Goal: Download file/media

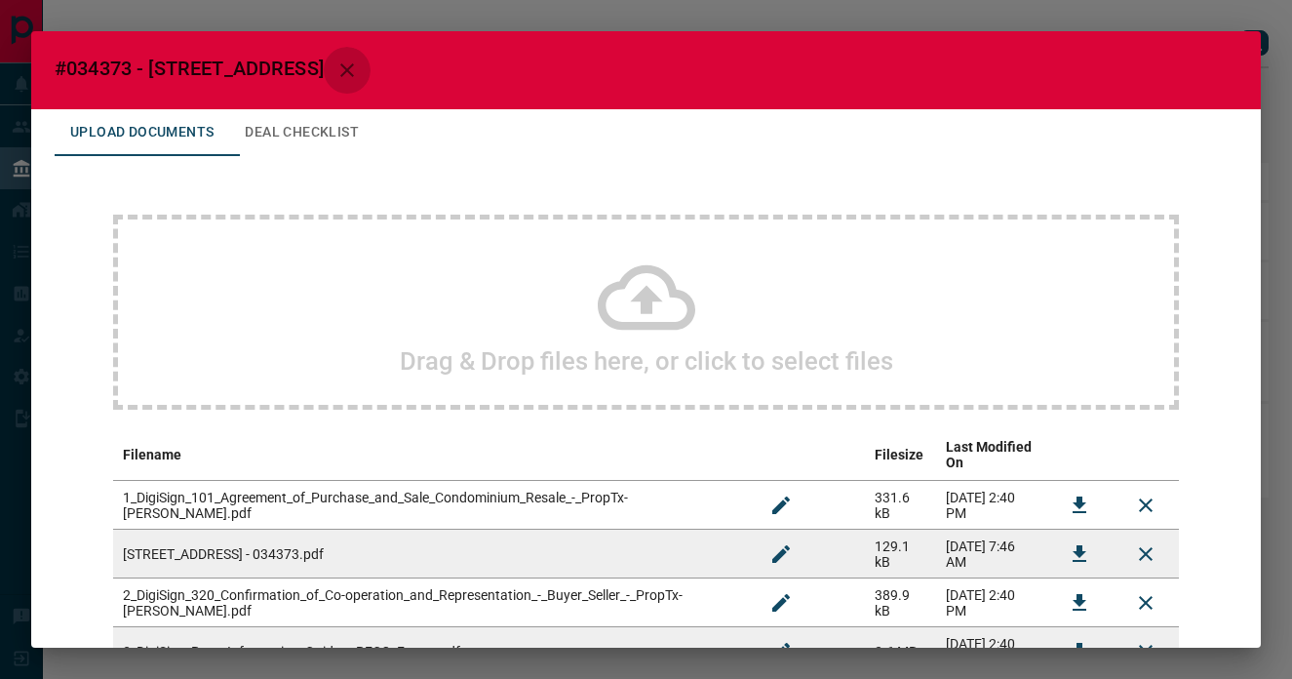
click at [371, 51] on button "button" at bounding box center [347, 70] width 47 height 47
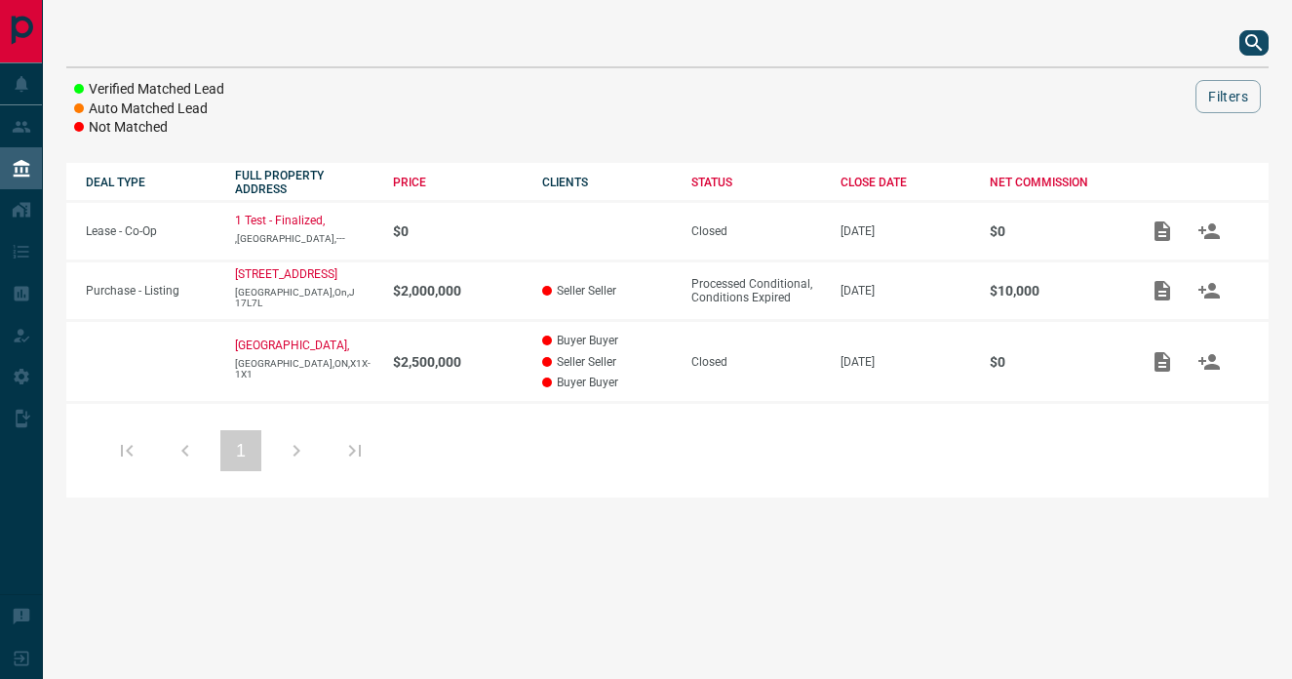
click at [1257, 47] on icon "search button" at bounding box center [1253, 42] width 17 height 17
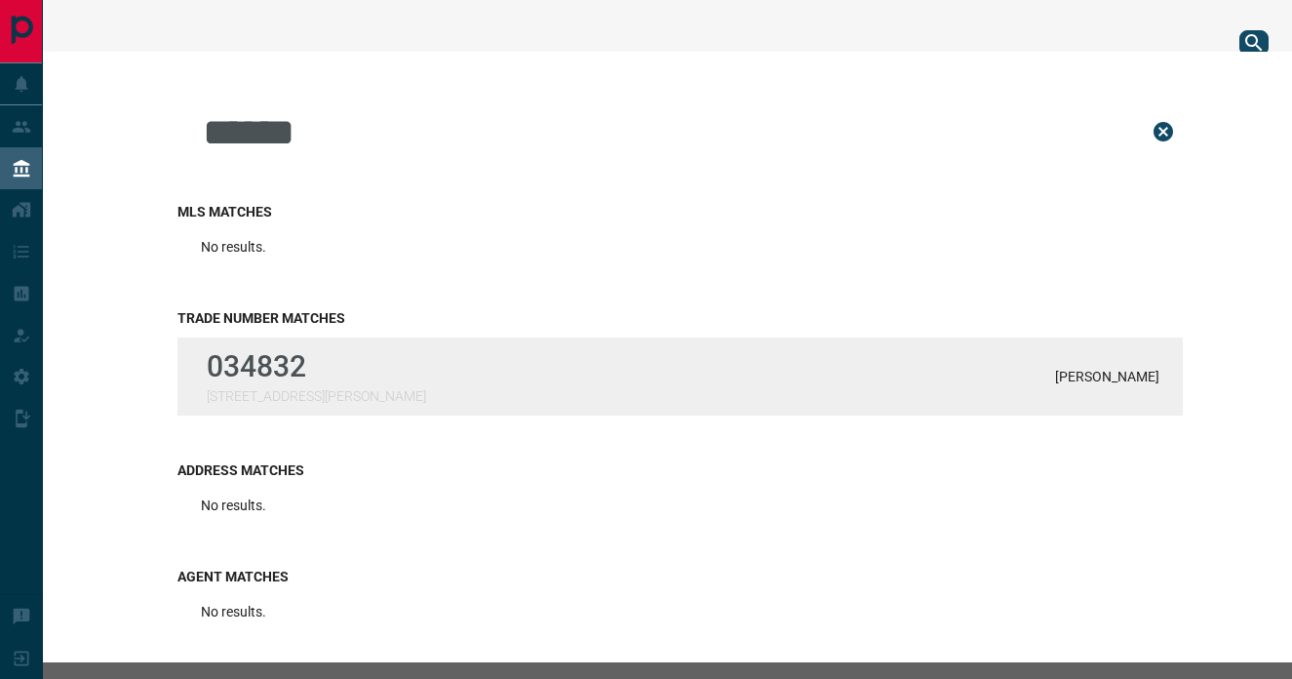
type input "******"
click at [729, 369] on div "034832 [STREET_ADDRESS][PERSON_NAME][PERSON_NAME]" at bounding box center [679, 376] width 1005 height 78
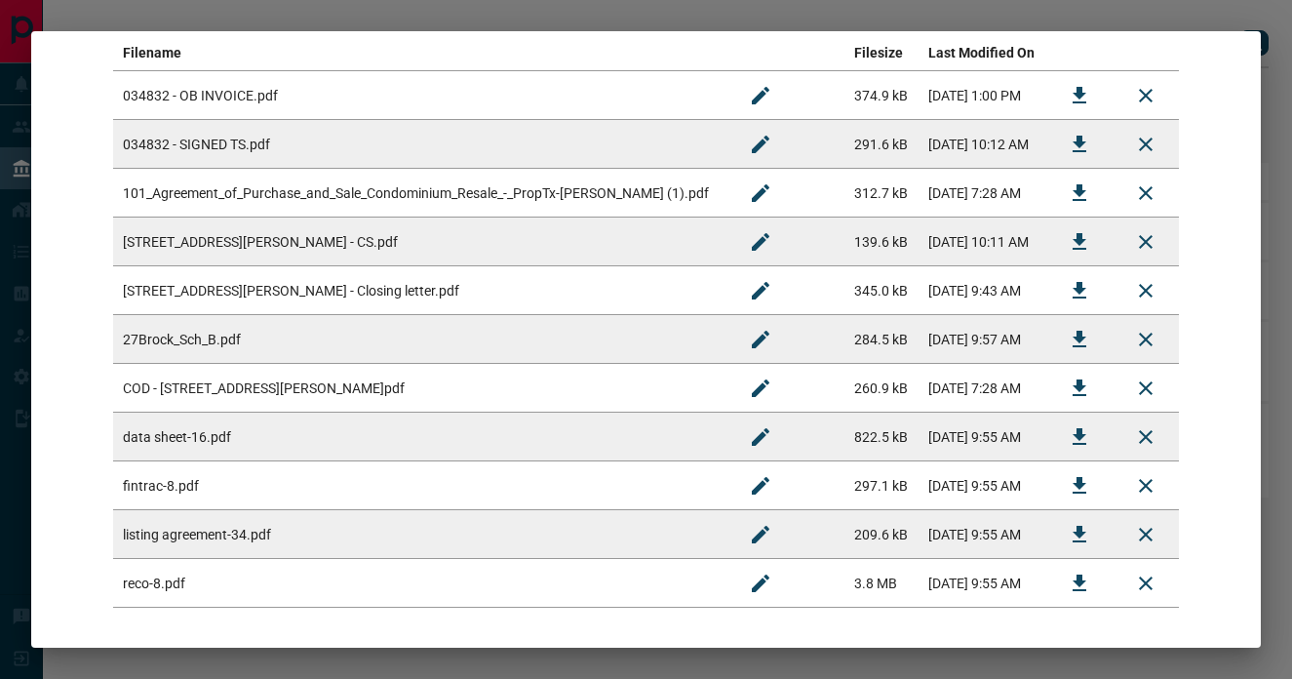
scroll to position [367, 0]
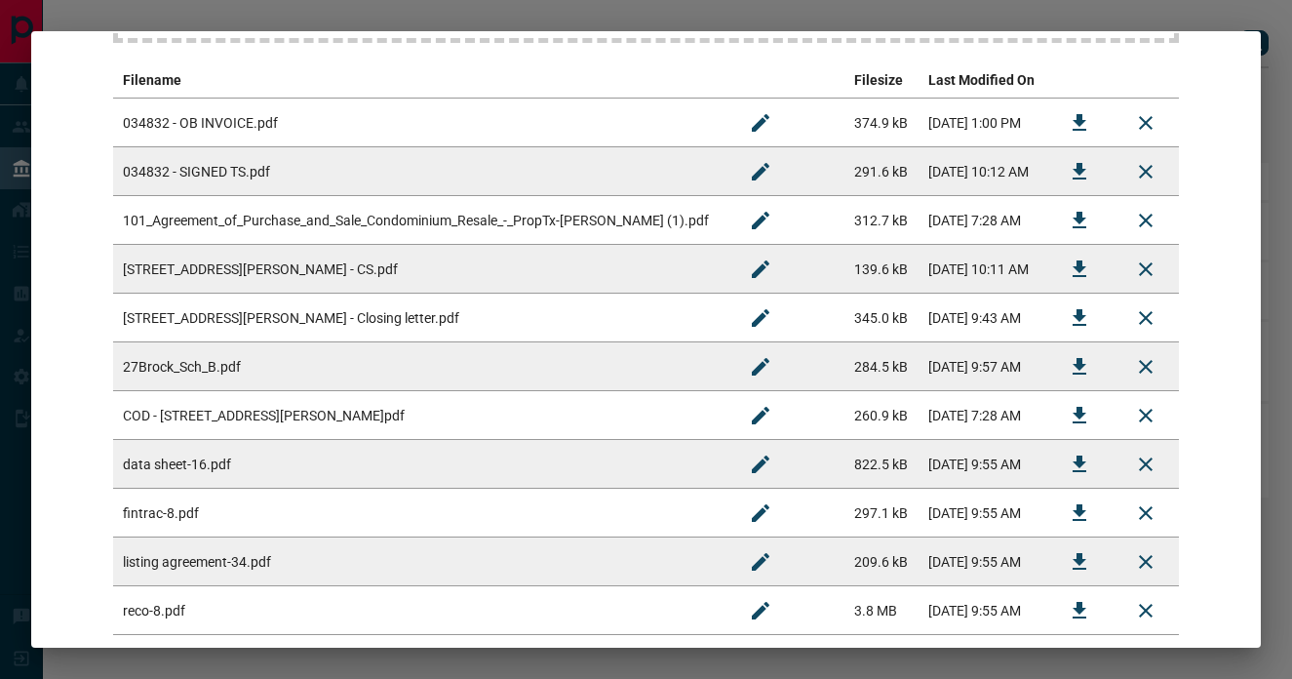
click at [570, 166] on td "034832 - SIGNED TS.pdf" at bounding box center [420, 171] width 614 height 49
click at [1073, 163] on icon "Download" at bounding box center [1080, 171] width 14 height 17
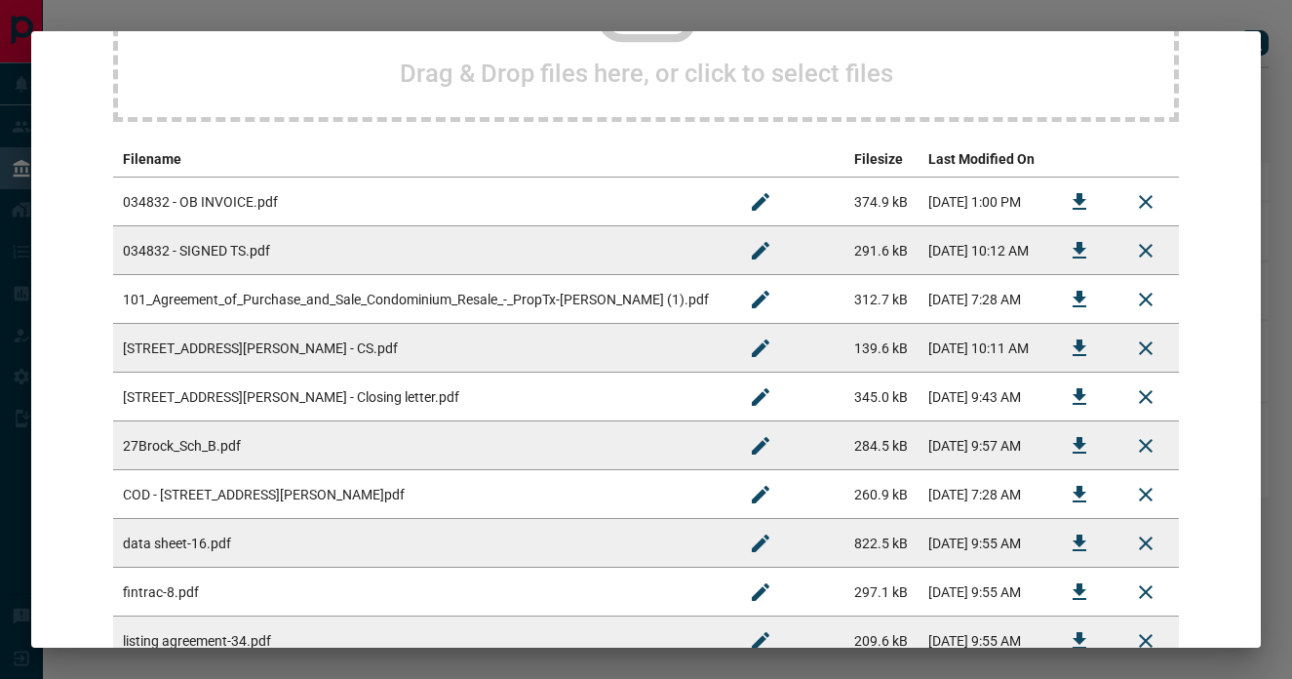
scroll to position [287, 0]
click at [1068, 303] on icon "Download" at bounding box center [1079, 300] width 23 height 23
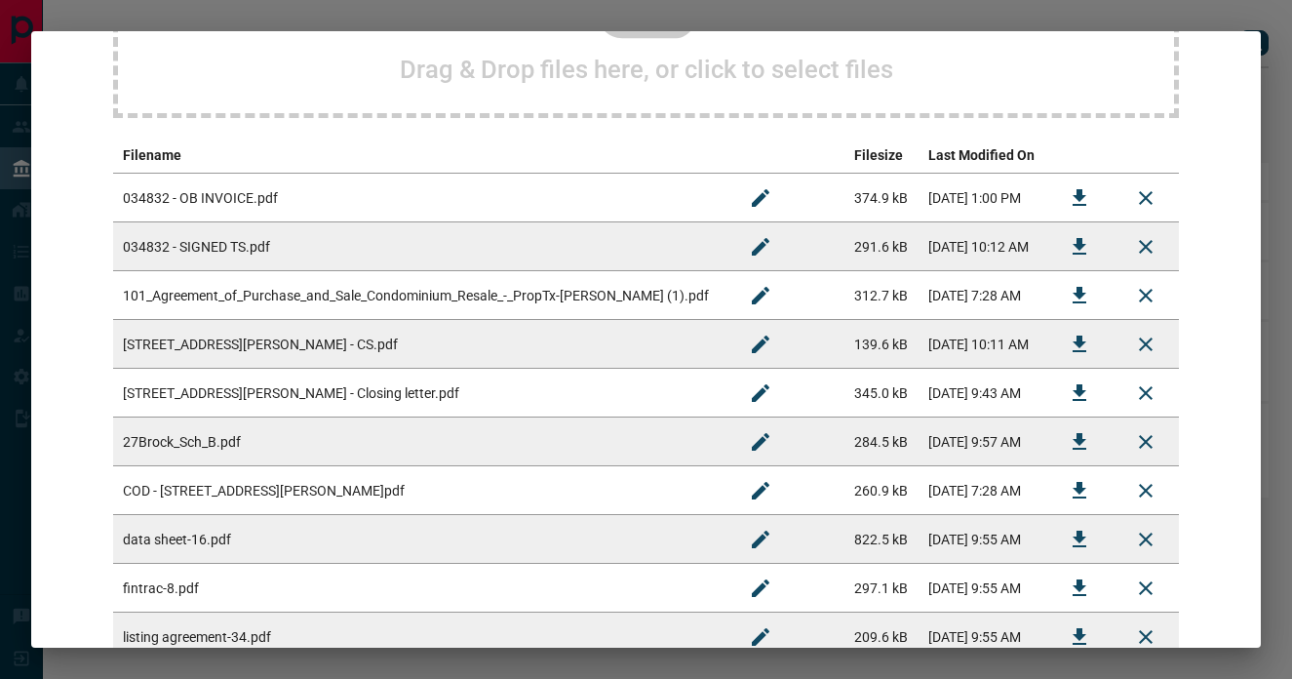
scroll to position [291, 0]
click at [1073, 442] on icon "Download" at bounding box center [1080, 442] width 14 height 17
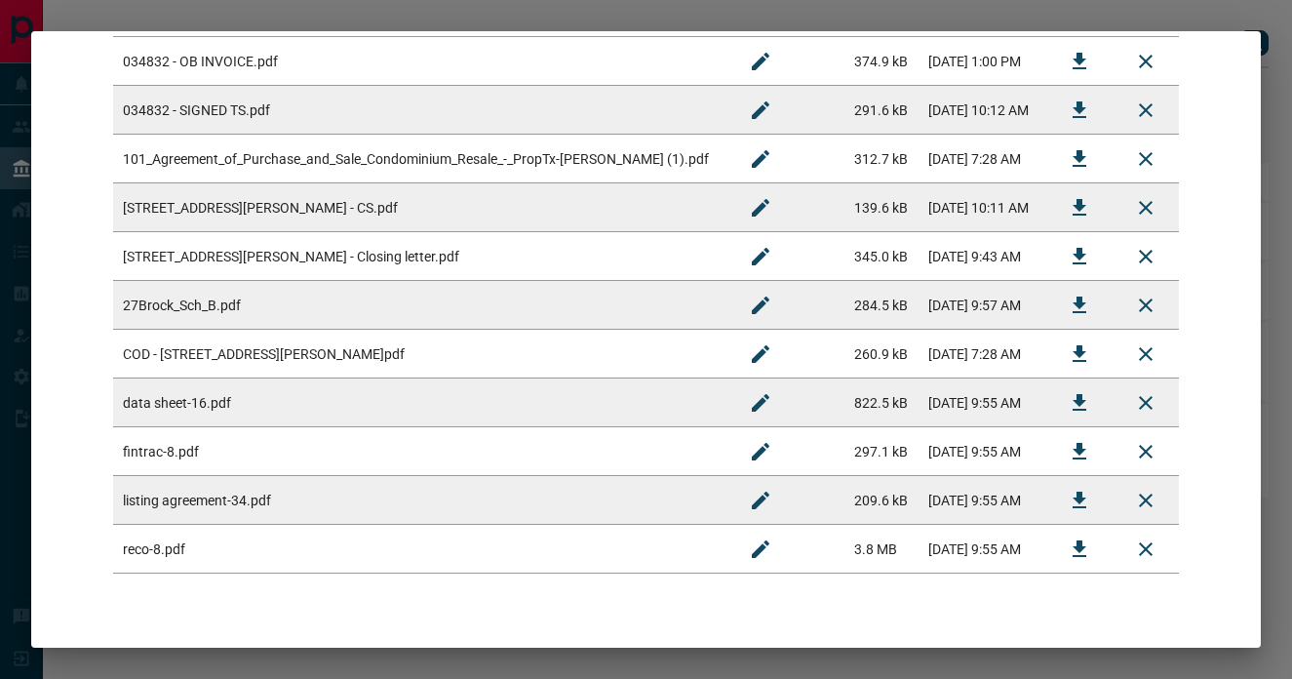
scroll to position [432, 0]
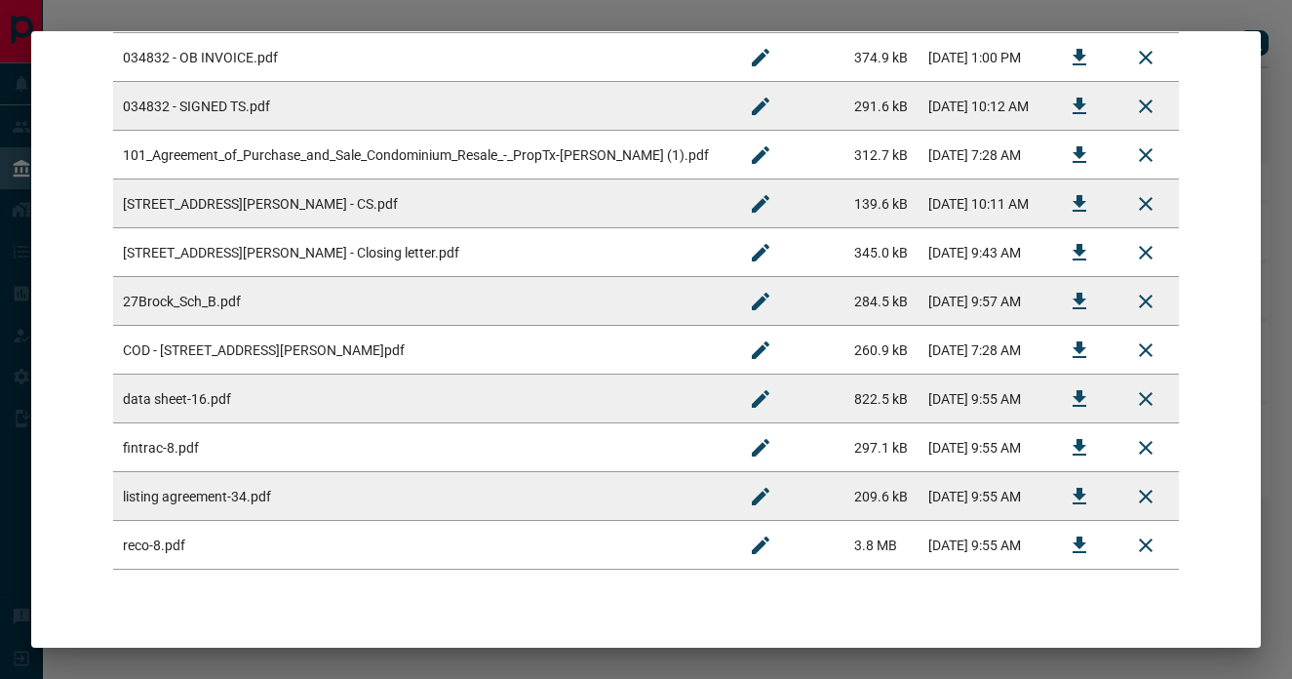
click at [310, 409] on td "data sheet-16.pdf" at bounding box center [420, 398] width 614 height 49
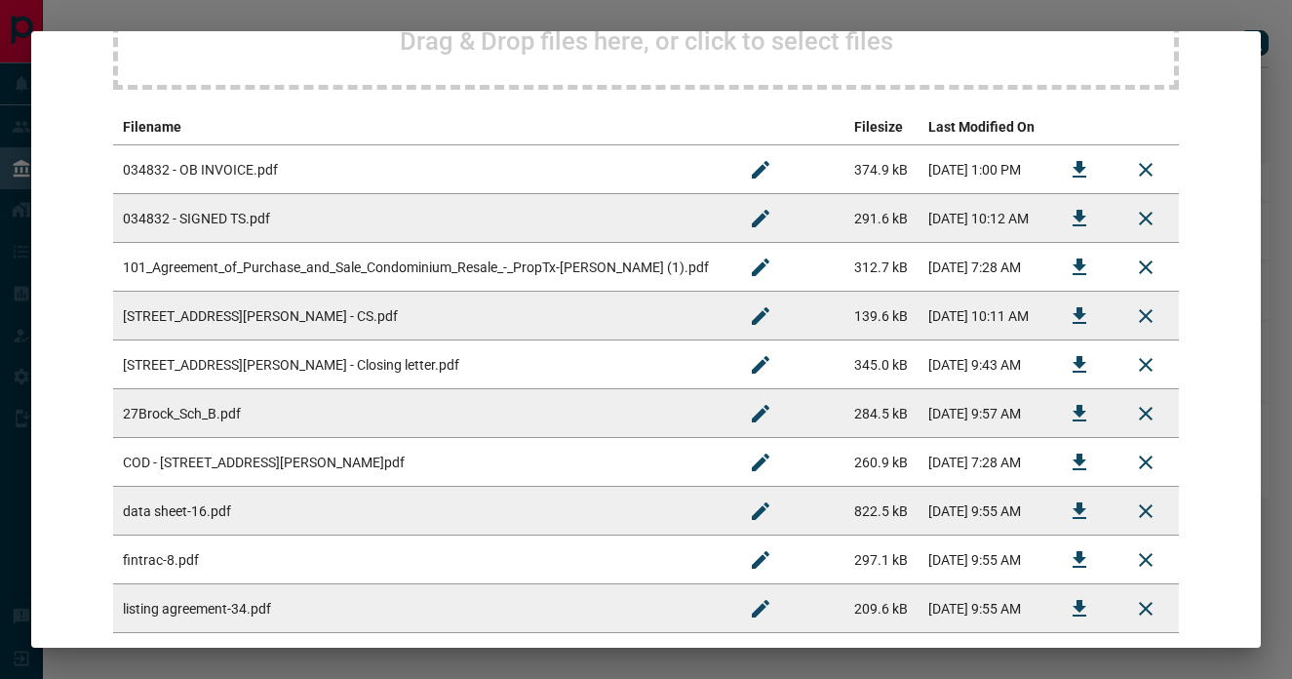
scroll to position [373, 0]
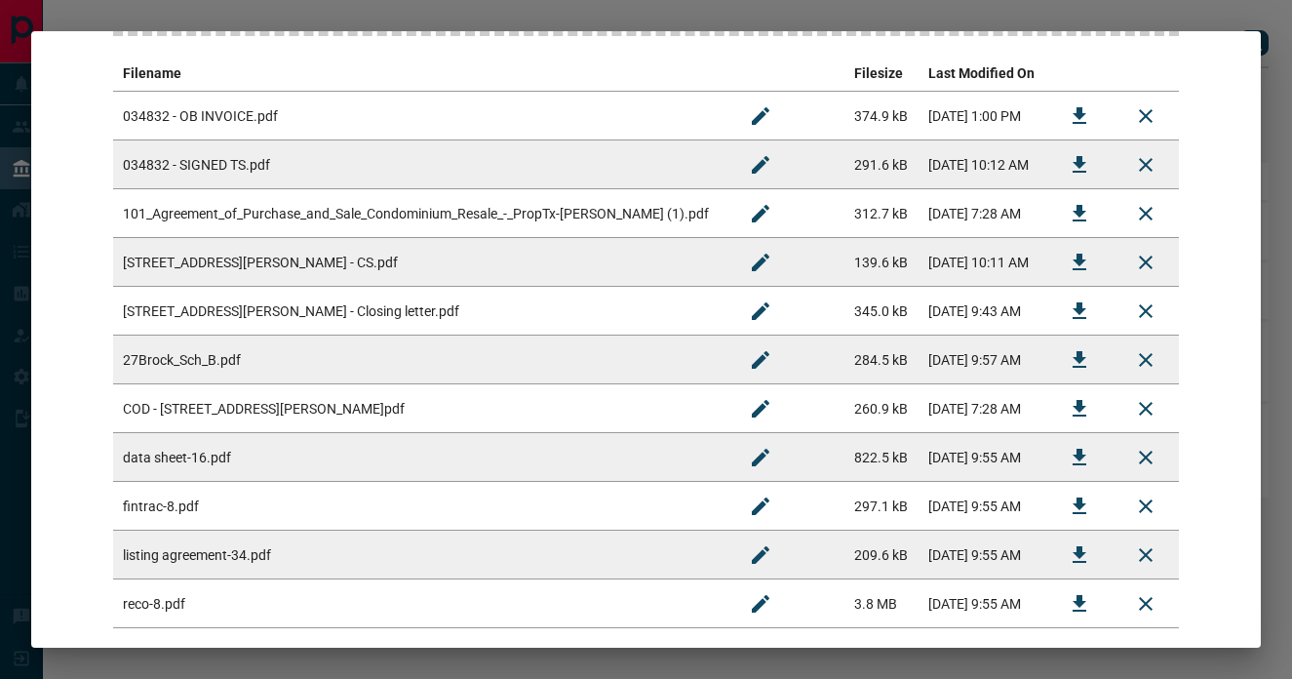
click at [442, 226] on td "101_Agreement_of_Purchase_and_Sale_Condominium_Resale_-_PropTx-[PERSON_NAME] (1…" at bounding box center [420, 213] width 614 height 49
click at [1074, 112] on icon "Download" at bounding box center [1079, 115] width 23 height 23
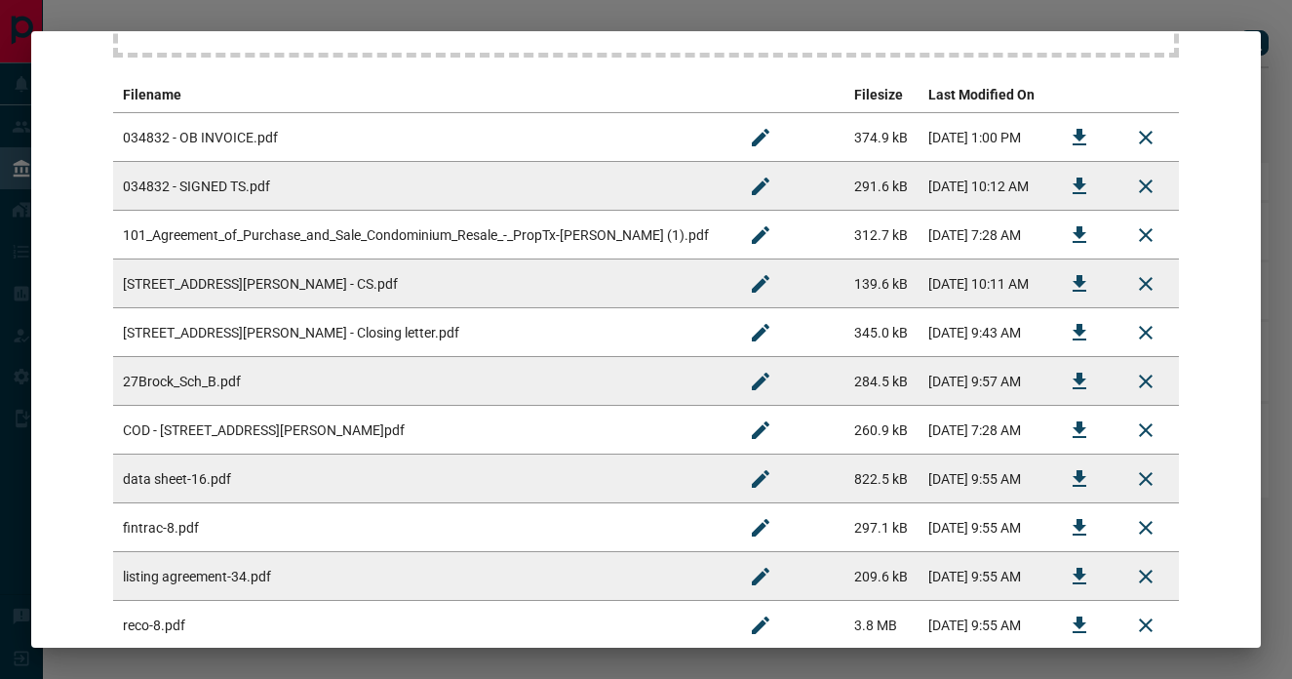
scroll to position [0, 0]
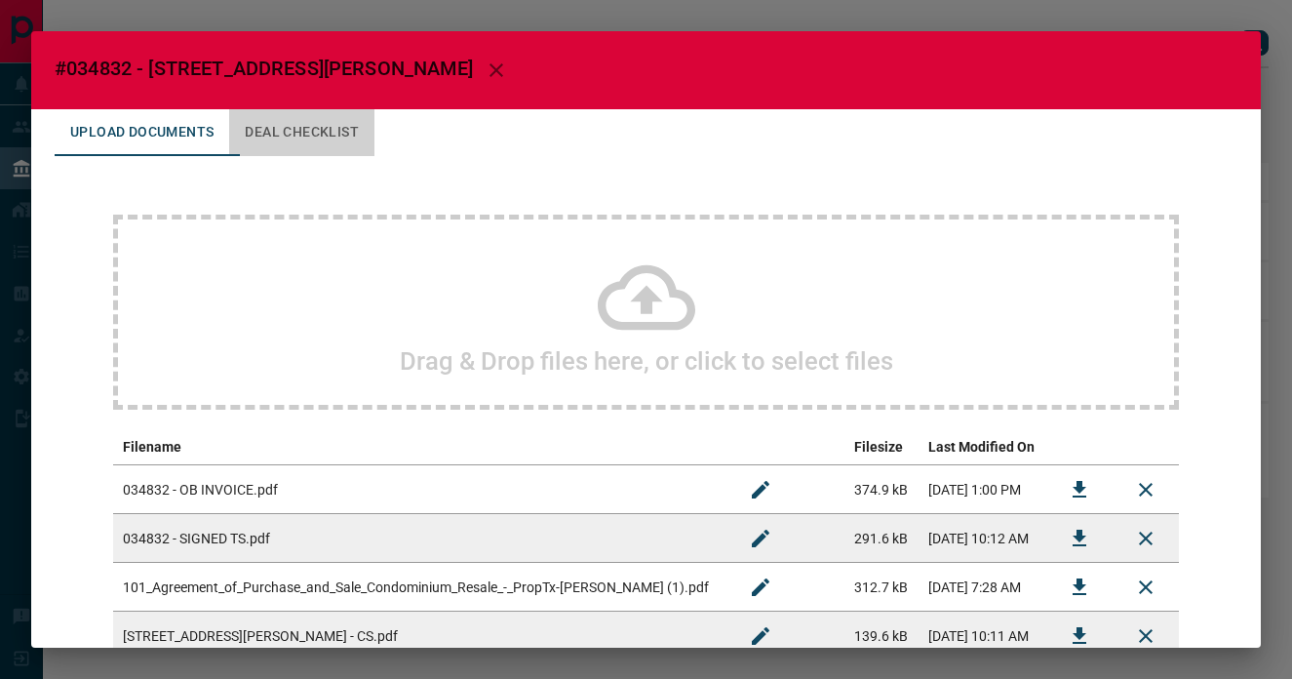
click at [343, 136] on button "Deal Checklist" at bounding box center [301, 132] width 145 height 47
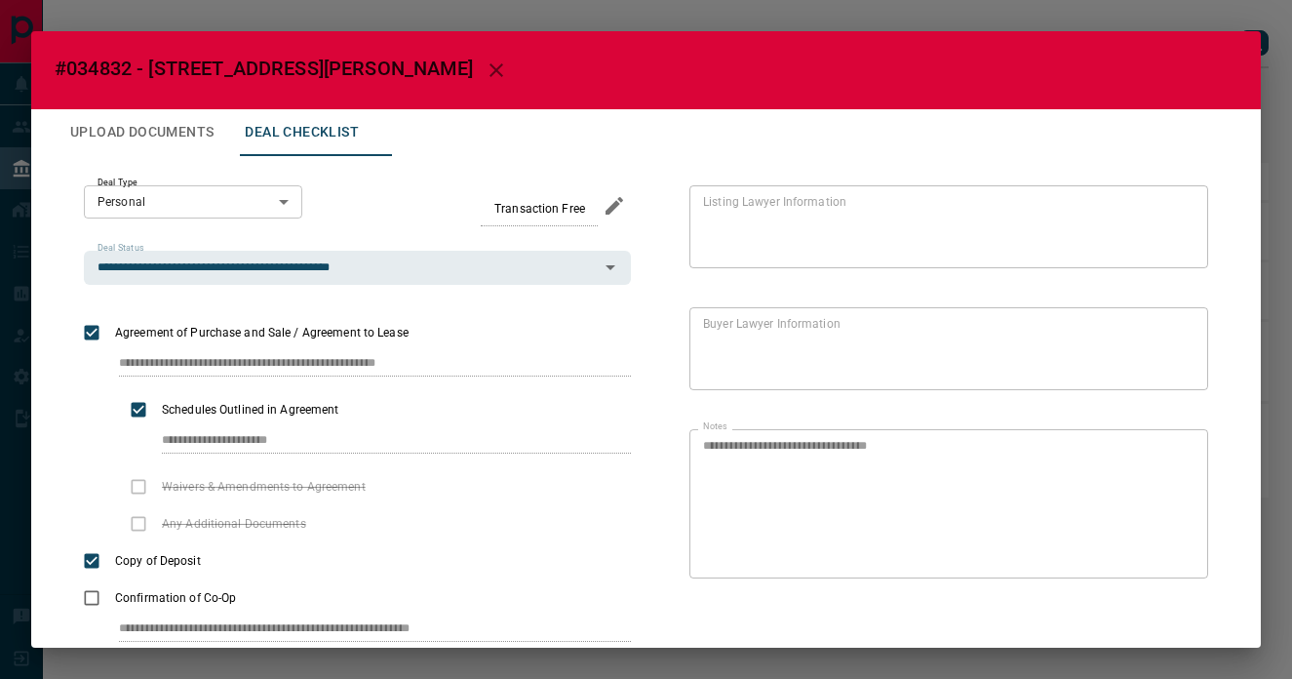
click at [485, 75] on icon "button" at bounding box center [496, 70] width 23 height 23
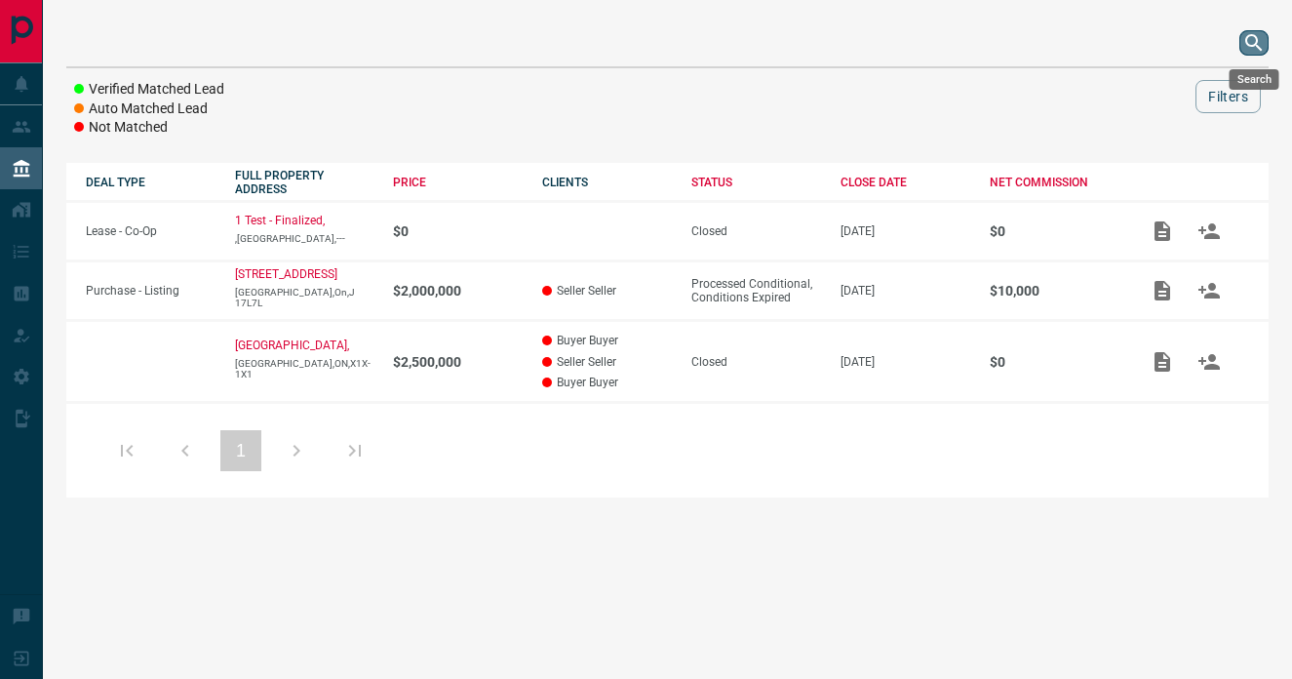
click at [1251, 43] on icon "search button" at bounding box center [1253, 42] width 23 height 23
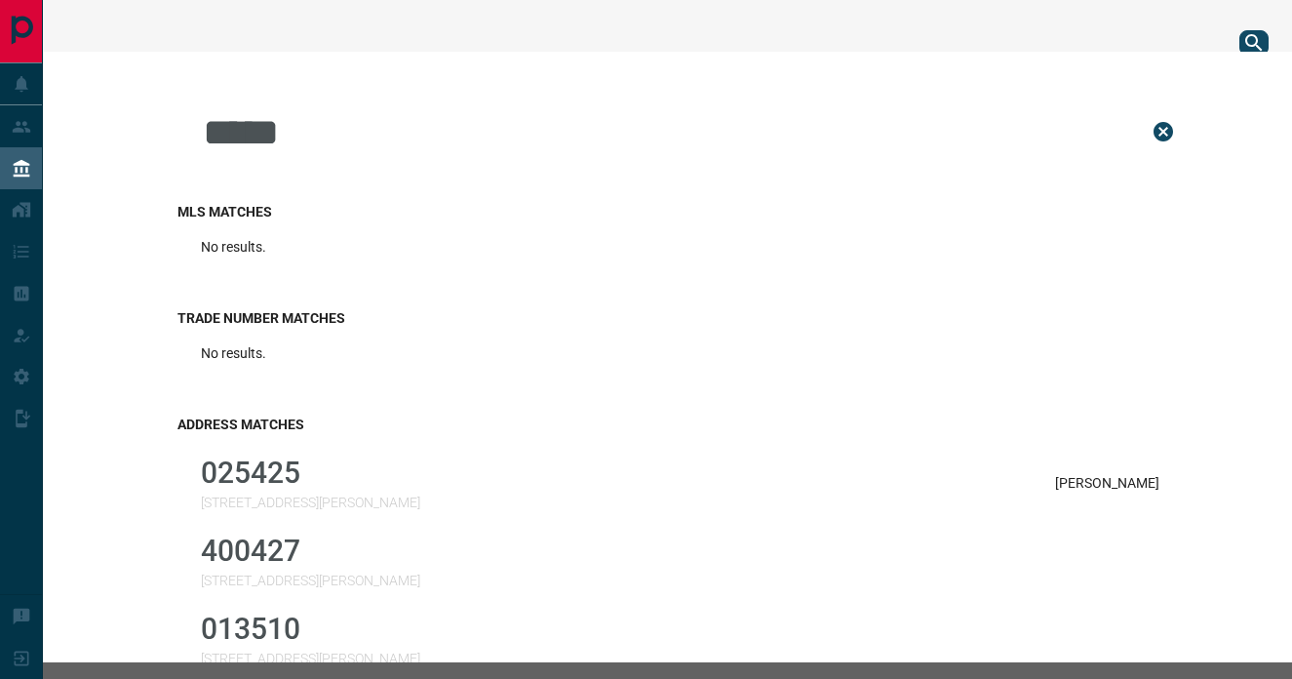
drag, startPoint x: 342, startPoint y: 129, endPoint x: 111, endPoint y: 101, distance: 232.7
click at [102, 101] on div "***** MLS Matches No results. Trade Number Matches No results. Address Matches …" at bounding box center [646, 357] width 1292 height 610
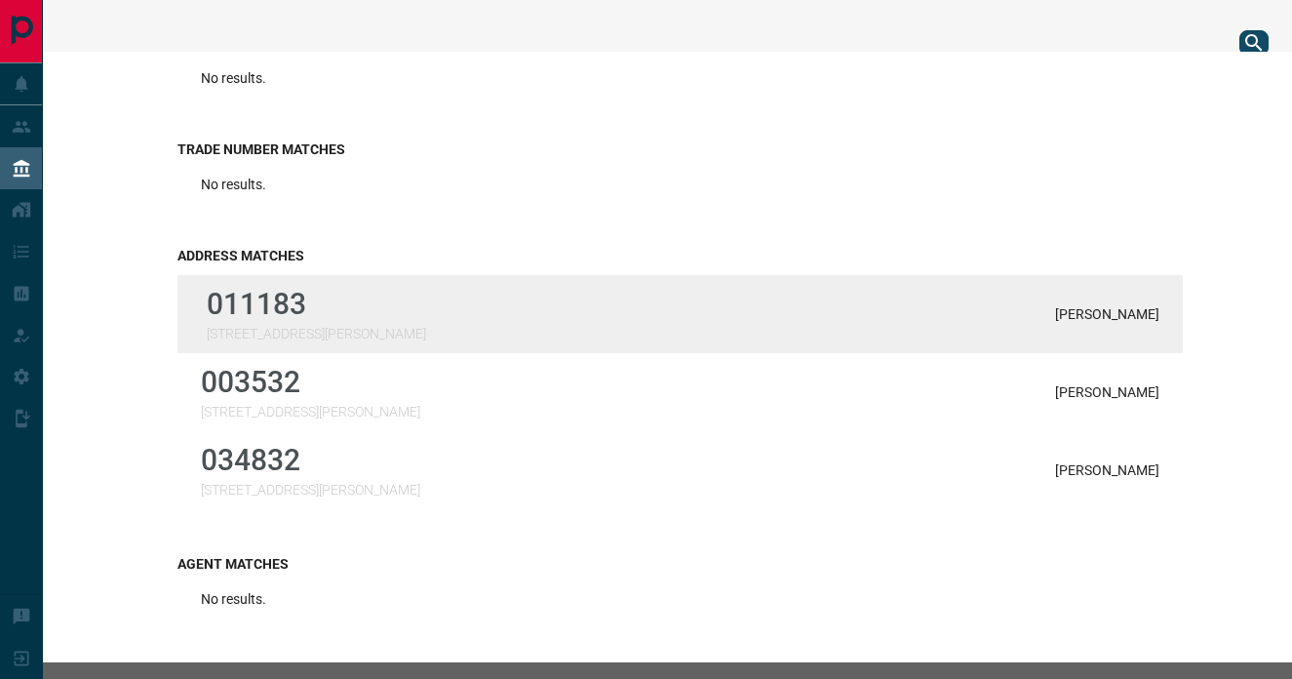
scroll to position [174, 0]
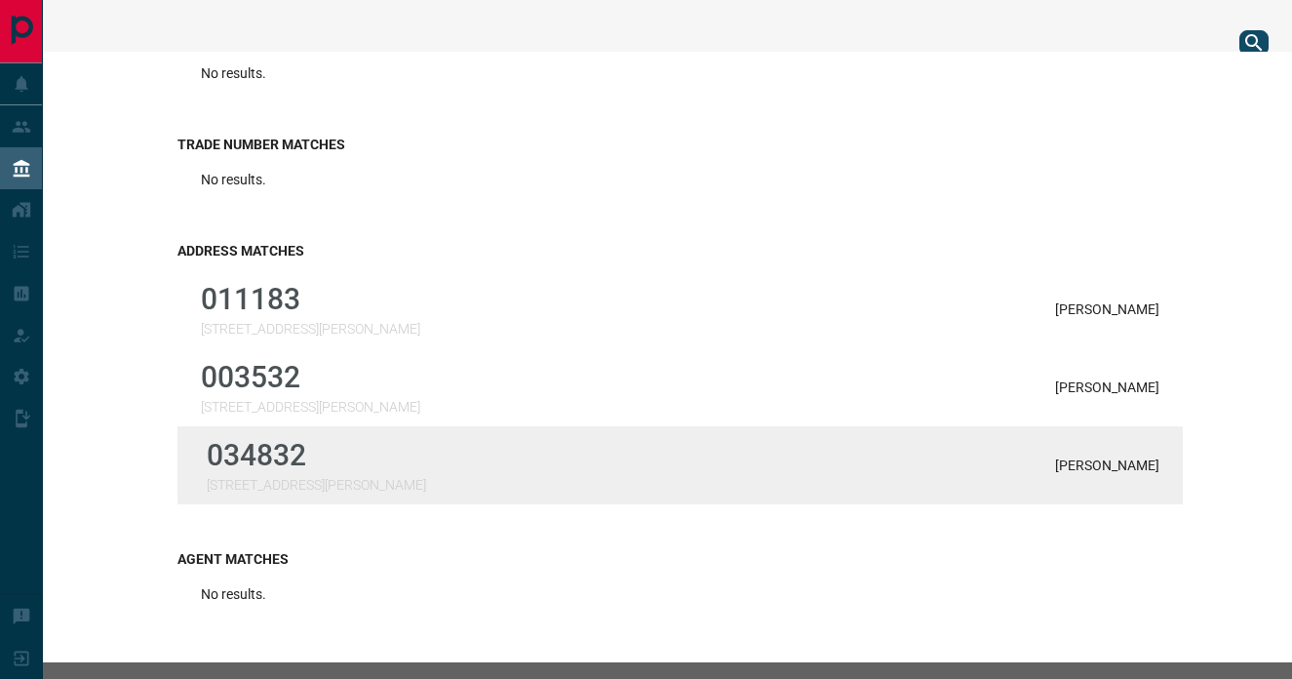
type input "********"
click at [421, 455] on div "034832 [STREET_ADDRESS][PERSON_NAME][PERSON_NAME]" at bounding box center [679, 465] width 1005 height 78
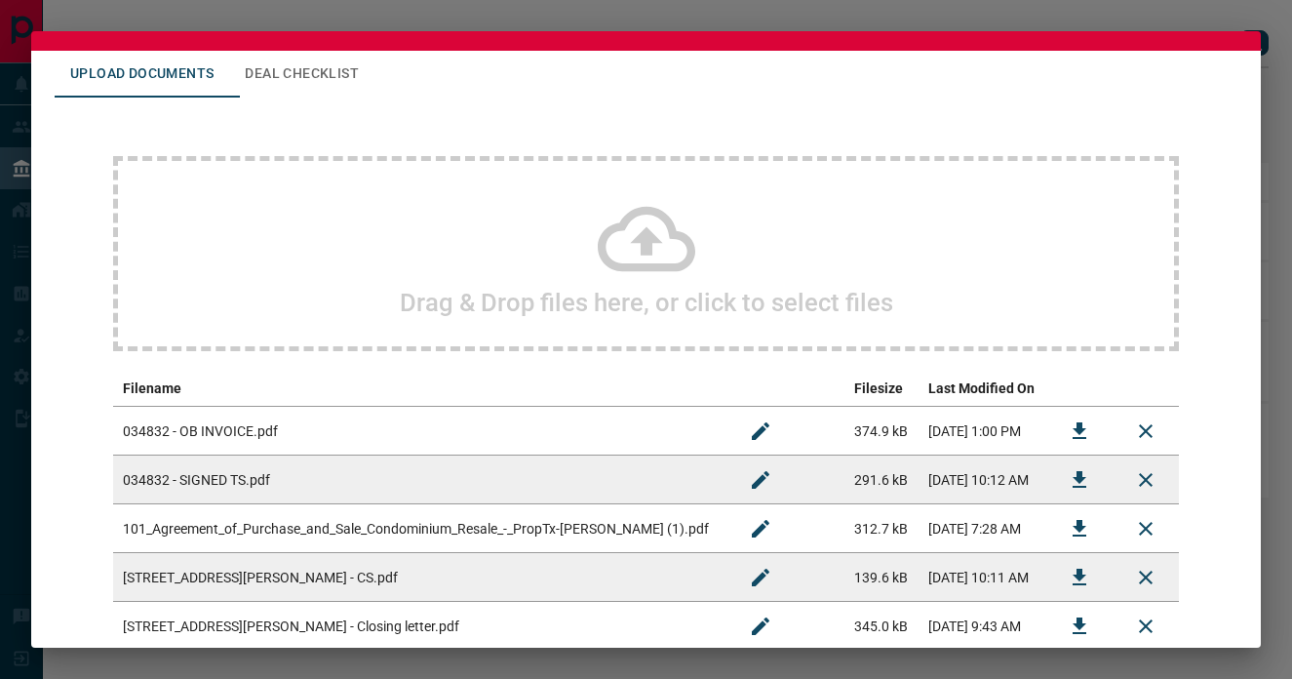
scroll to position [0, 0]
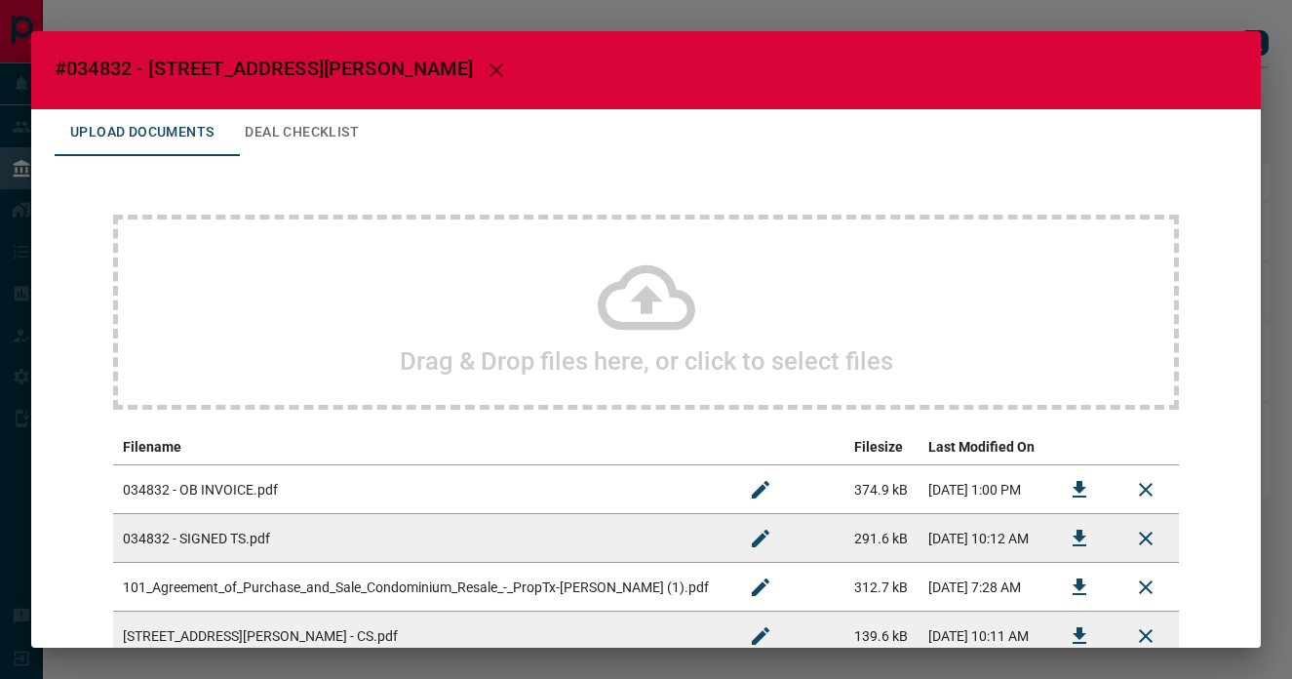
click at [485, 65] on icon "button" at bounding box center [496, 70] width 23 height 23
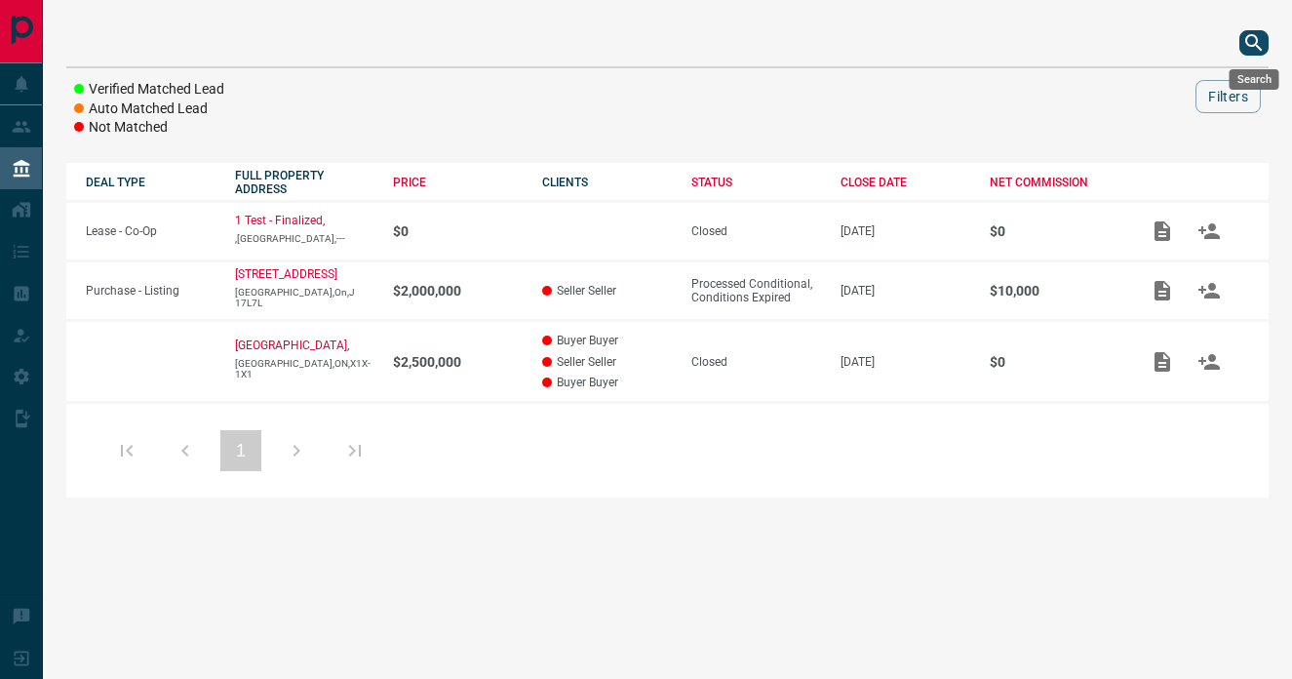
click at [1254, 33] on icon "search button" at bounding box center [1253, 42] width 23 height 23
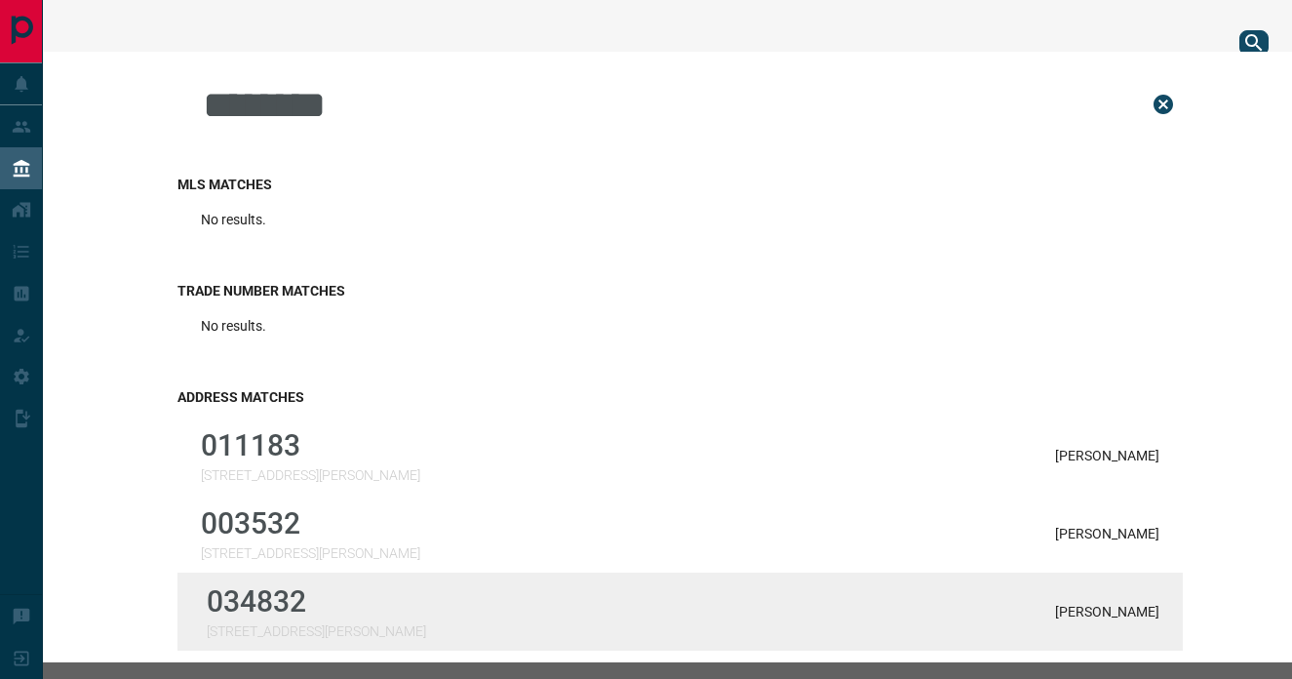
scroll to position [57, 0]
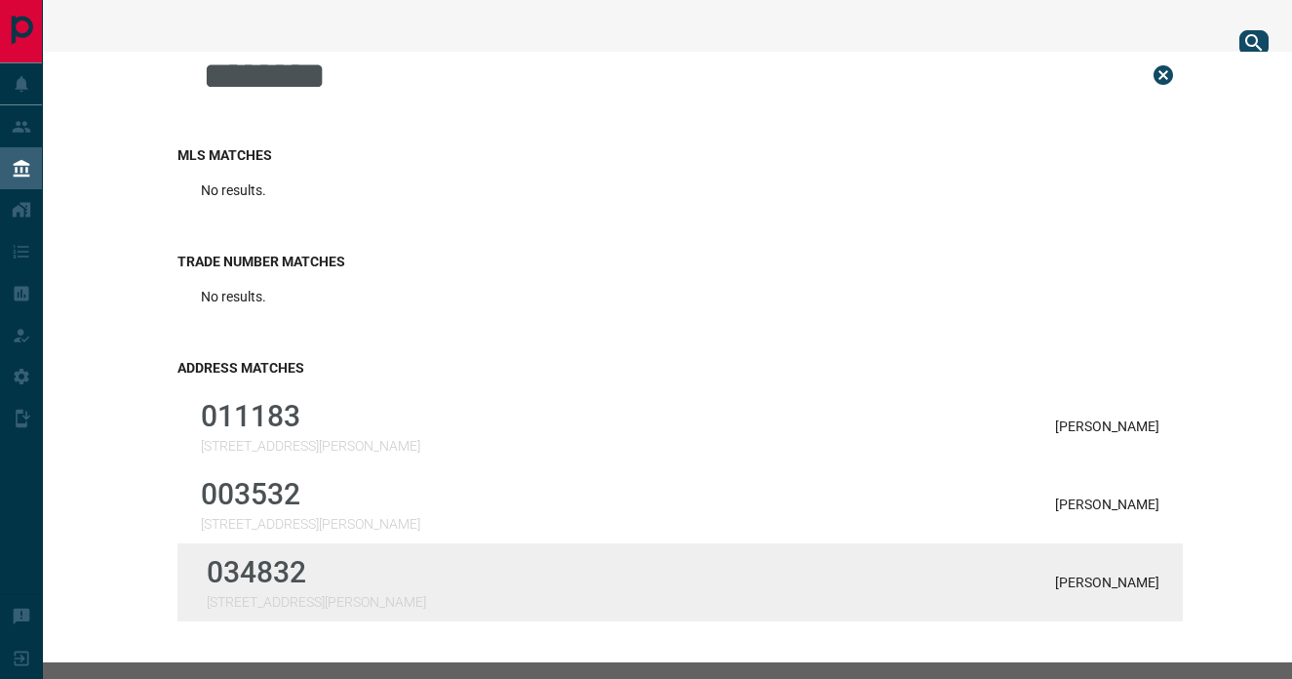
type input "********"
click at [365, 582] on div "034832 [STREET_ADDRESS][PERSON_NAME][PERSON_NAME]" at bounding box center [679, 582] width 1005 height 78
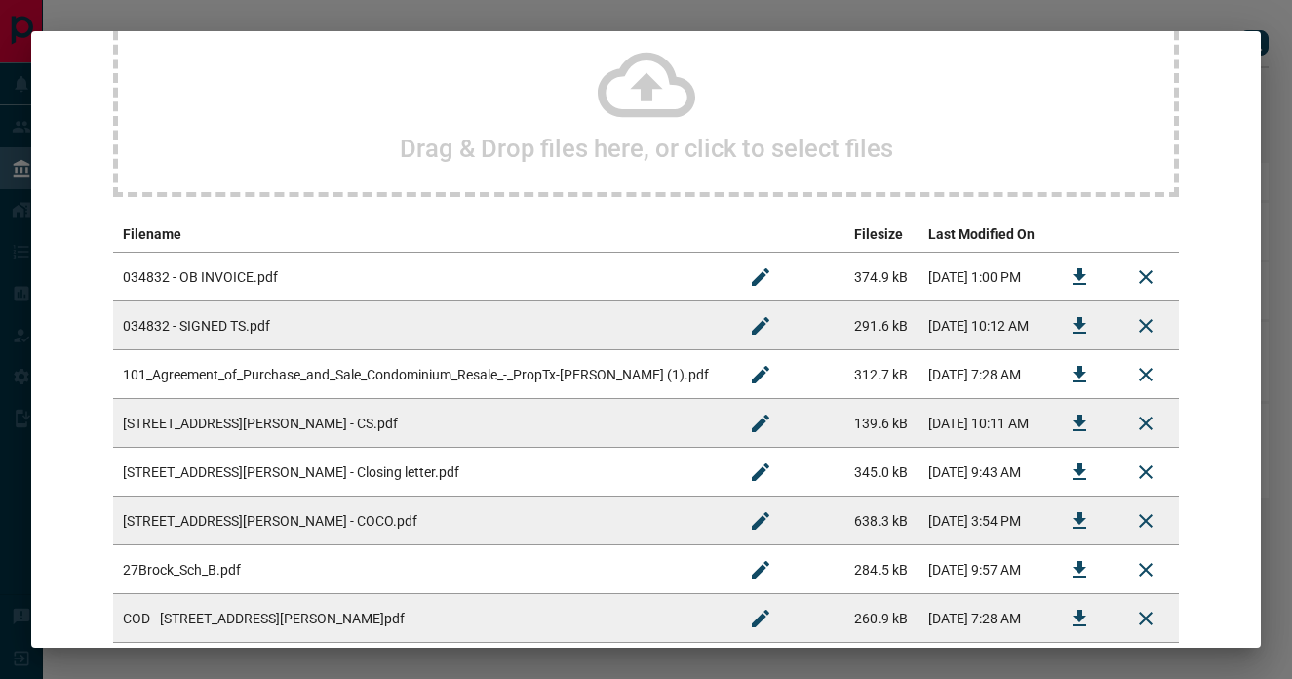
scroll to position [0, 0]
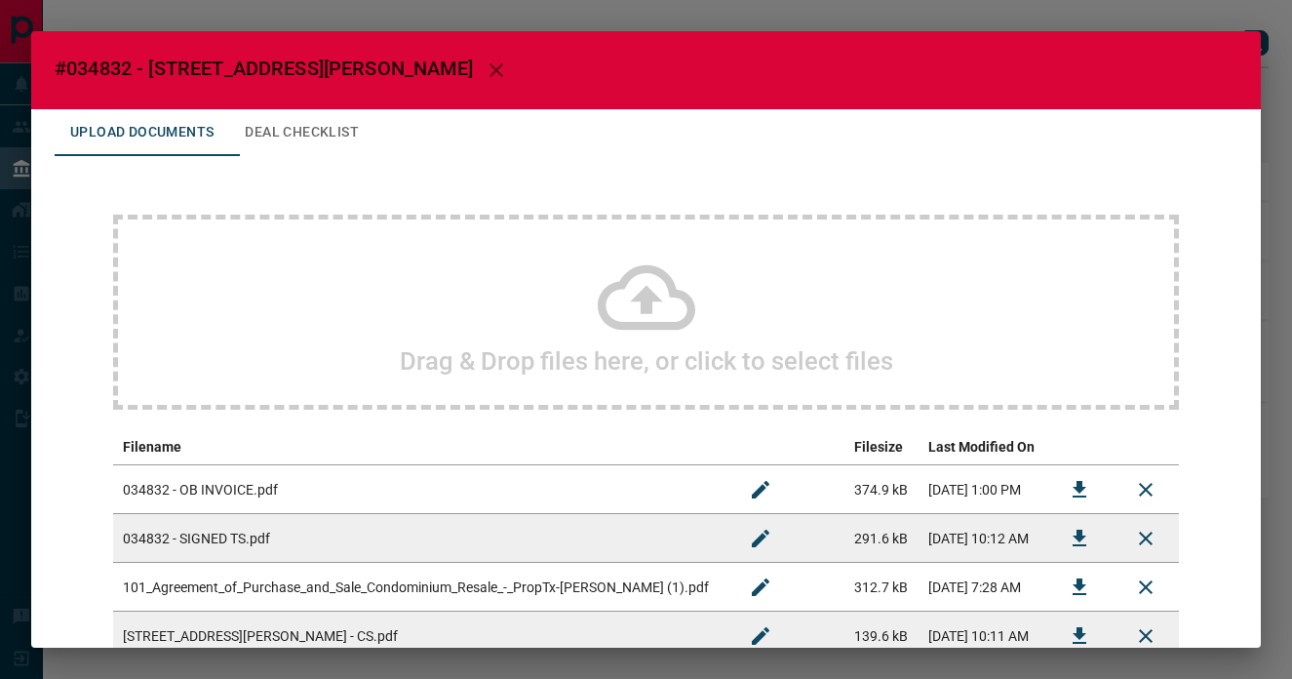
click at [489, 73] on icon "button" at bounding box center [496, 70] width 14 height 14
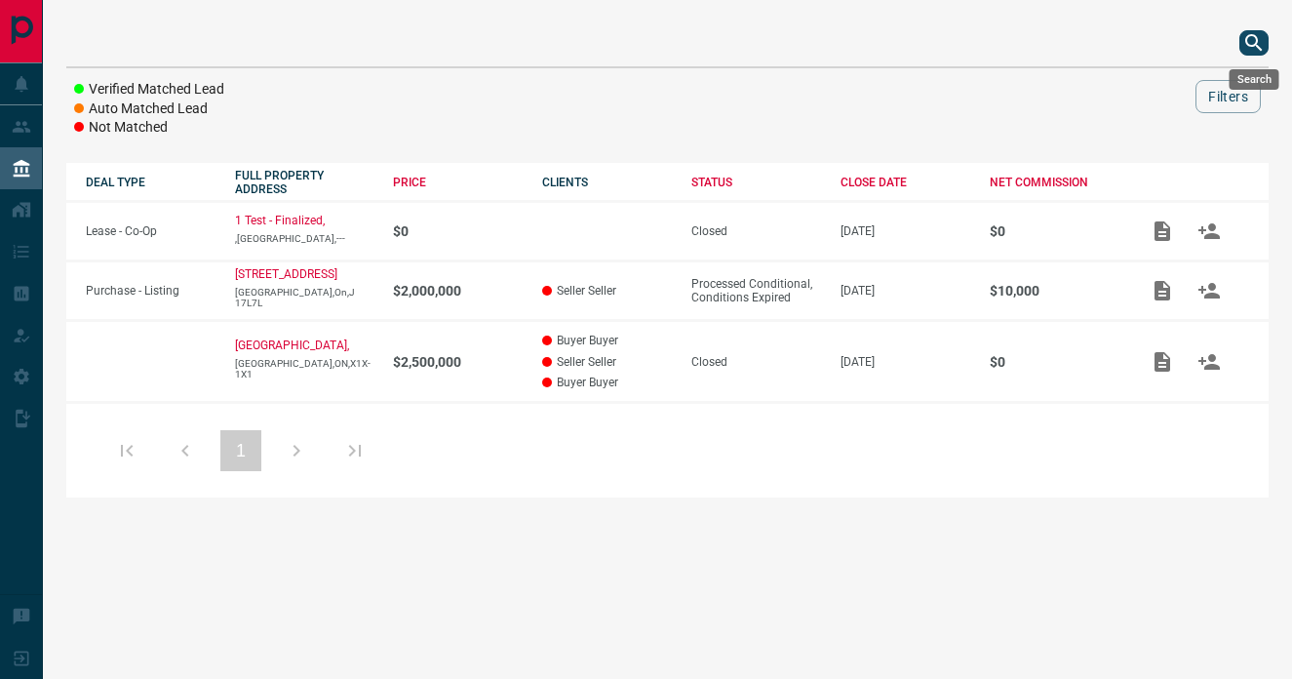
click at [1257, 47] on icon "search button" at bounding box center [1253, 42] width 17 height 17
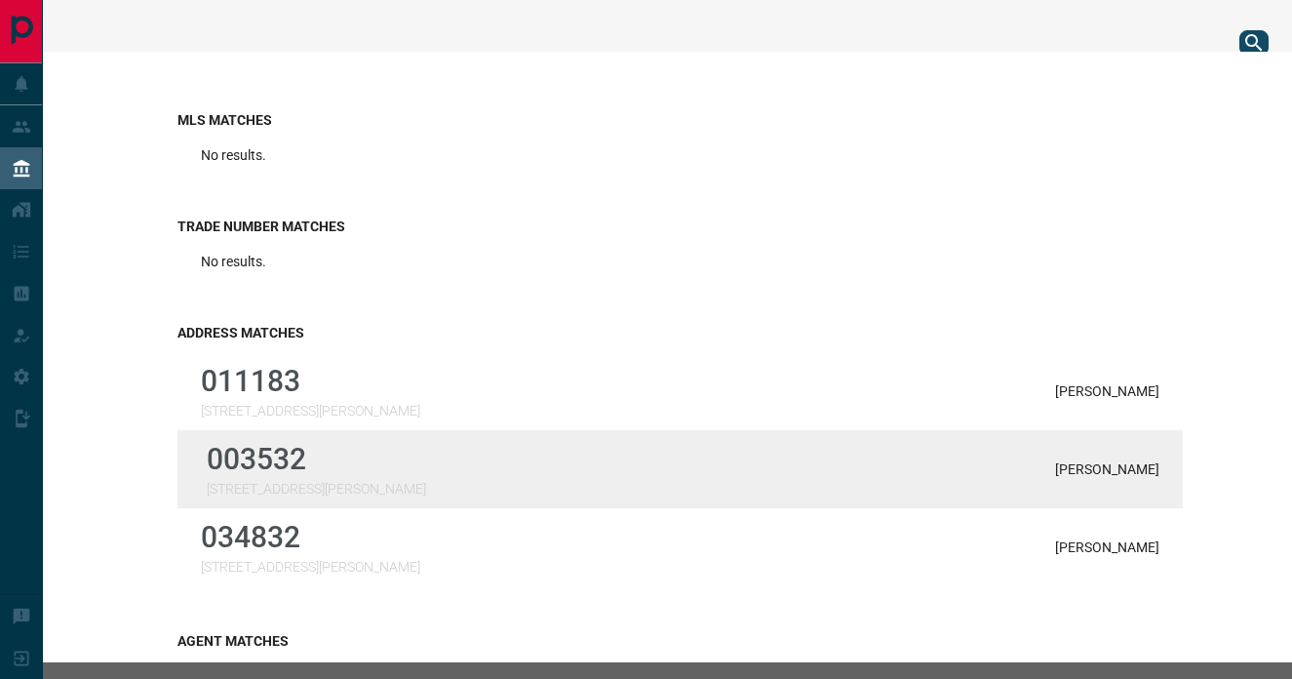
scroll to position [92, 0]
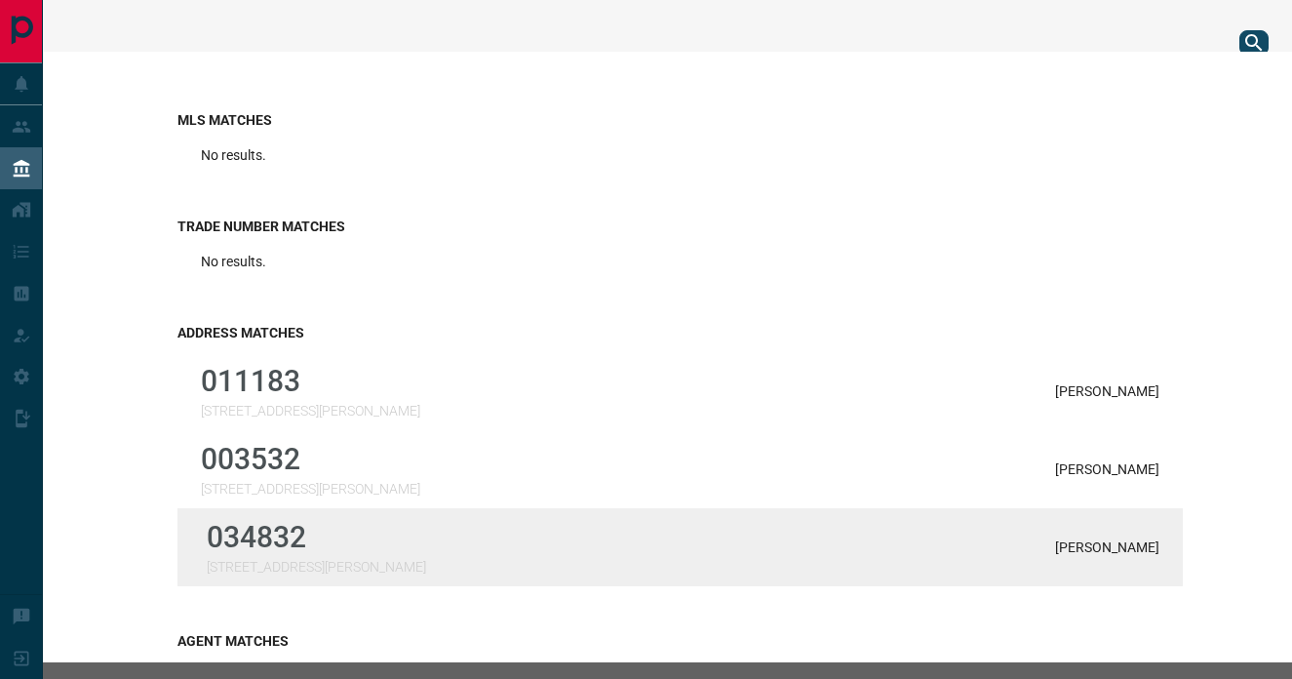
type input "********"
click at [413, 542] on div "034832 [STREET_ADDRESS][PERSON_NAME][PERSON_NAME]" at bounding box center [679, 547] width 1005 height 78
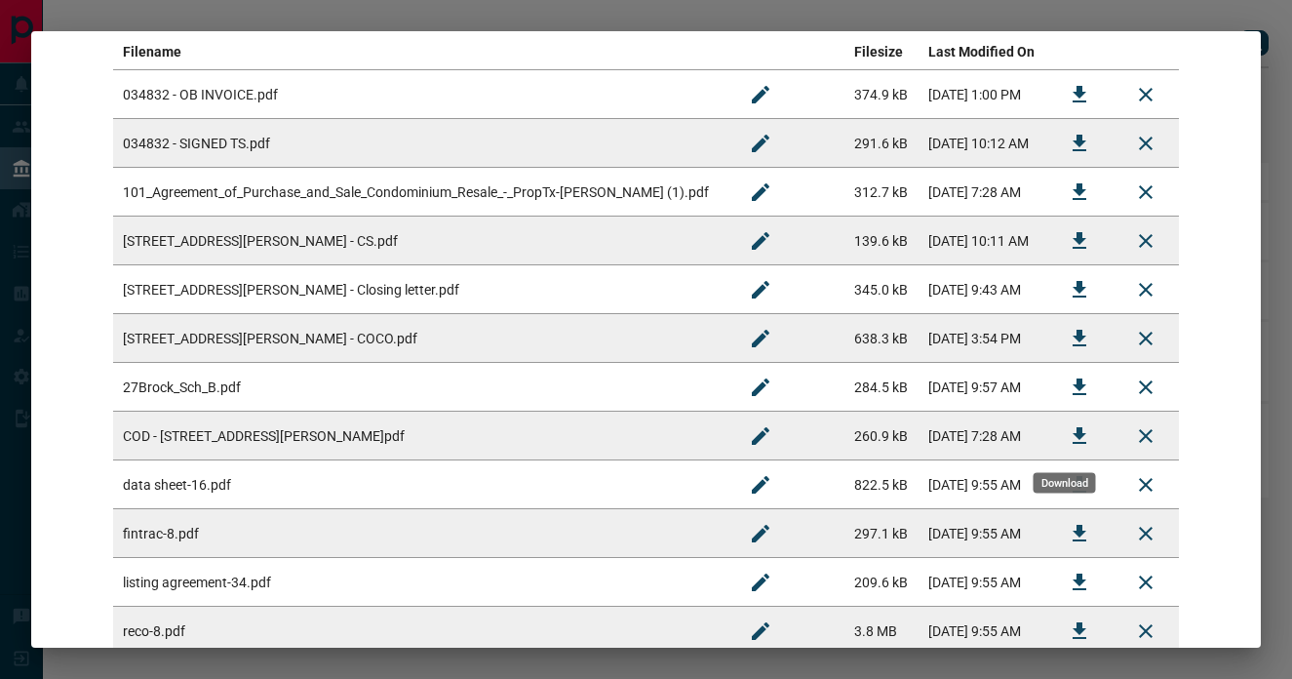
scroll to position [395, 0]
click at [1074, 338] on icon "Download" at bounding box center [1079, 338] width 23 height 23
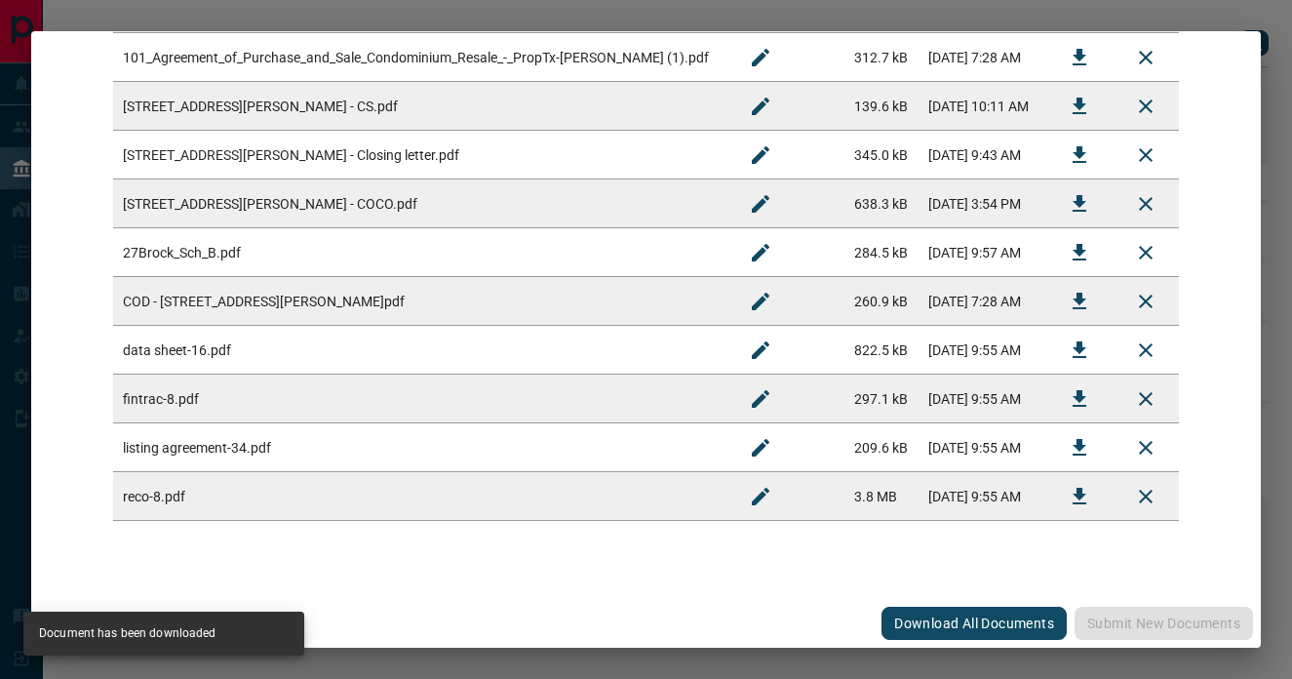
scroll to position [0, 0]
